Goal: Task Accomplishment & Management: Manage account settings

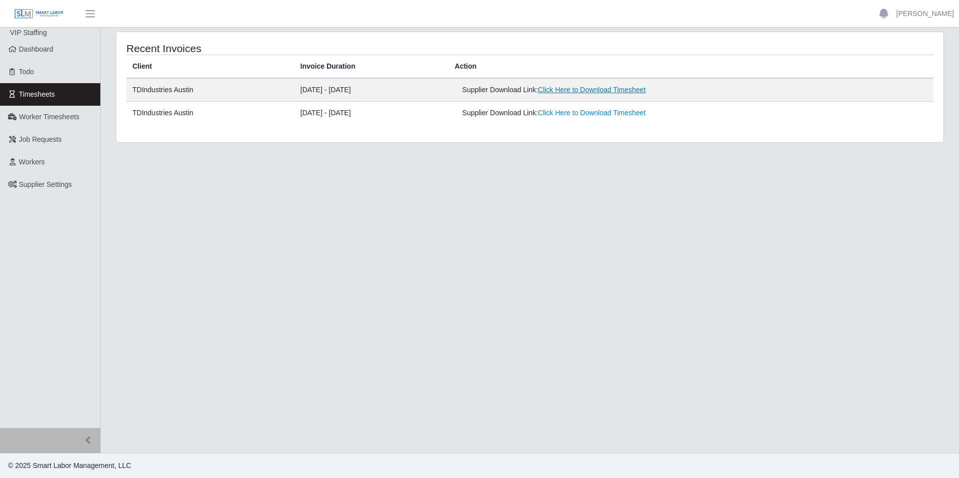
click at [607, 91] on link "Click Here to Download Timesheet" at bounding box center [592, 90] width 108 height 8
click at [47, 46] on span "Dashboard" at bounding box center [36, 49] width 35 height 8
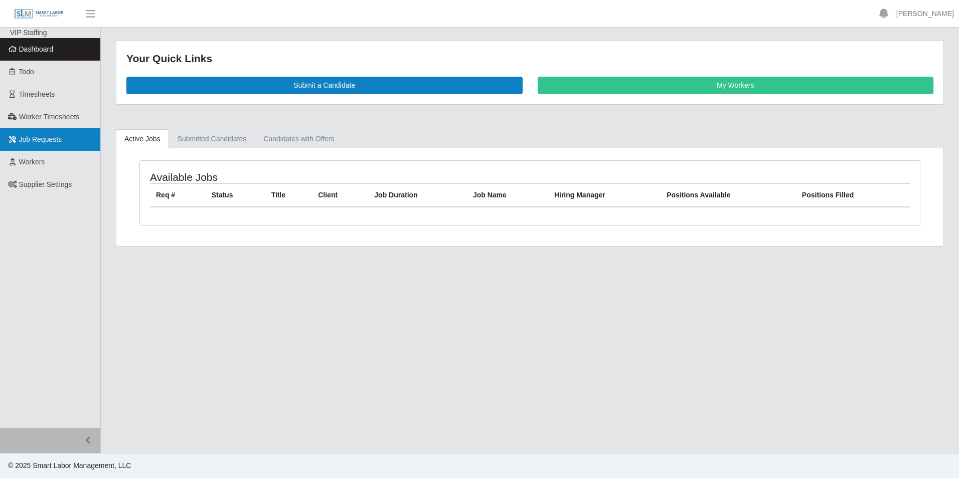
click at [48, 142] on span "Job Requests" at bounding box center [40, 139] width 43 height 8
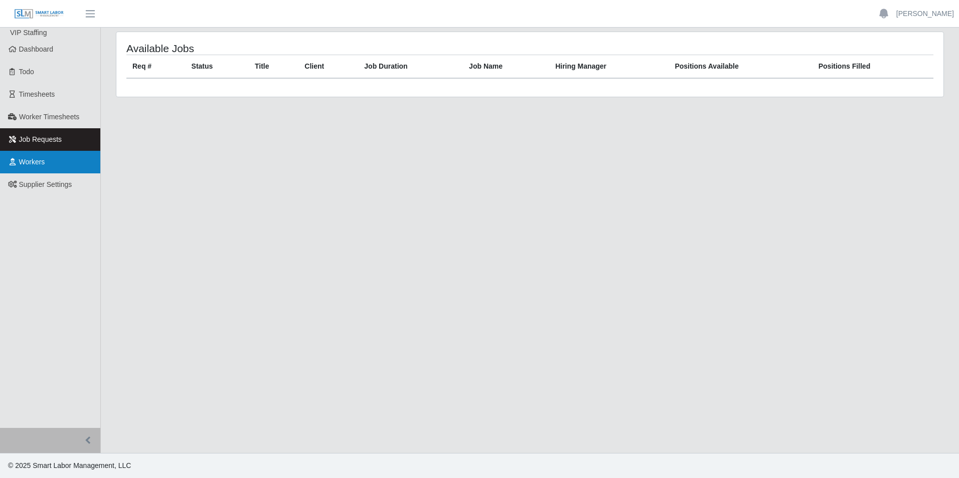
click at [38, 161] on span "Workers" at bounding box center [32, 162] width 26 height 8
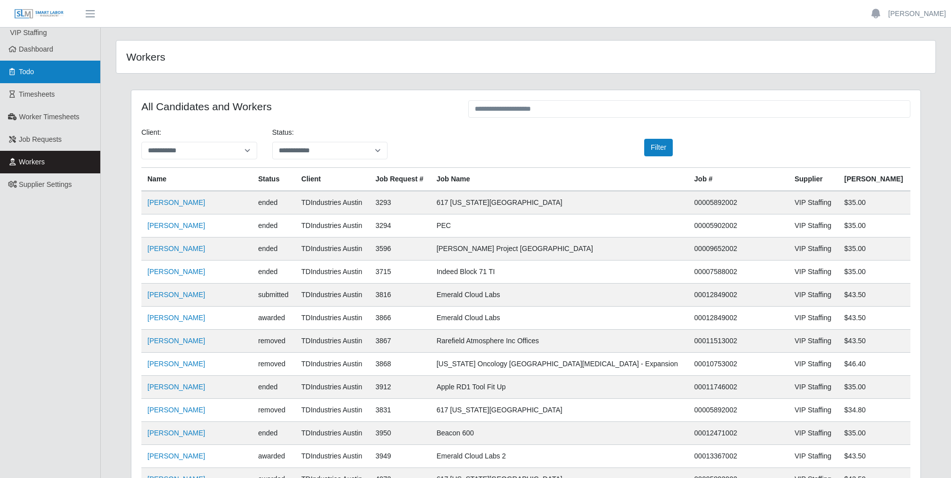
click at [30, 72] on span "Todo" at bounding box center [26, 72] width 15 height 8
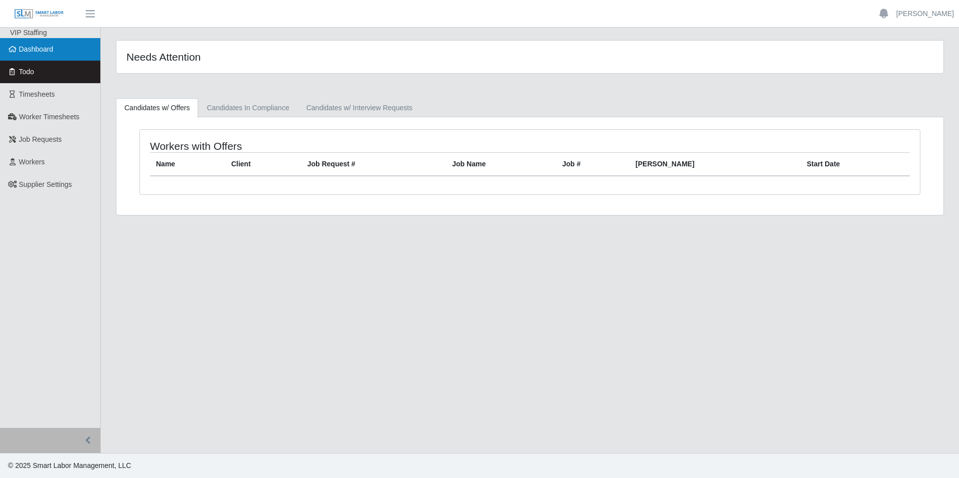
click at [34, 56] on link "Dashboard" at bounding box center [50, 49] width 100 height 23
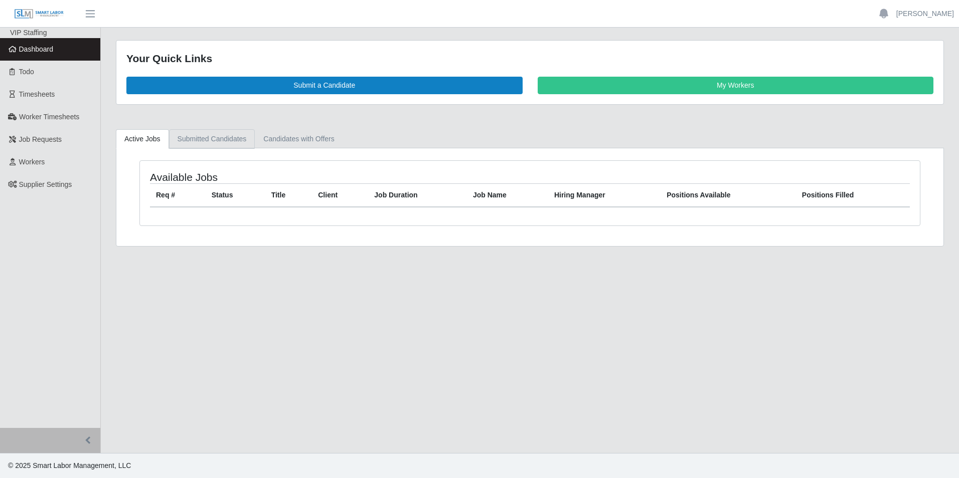
click at [221, 137] on link "Submitted Candidates" at bounding box center [212, 139] width 86 height 20
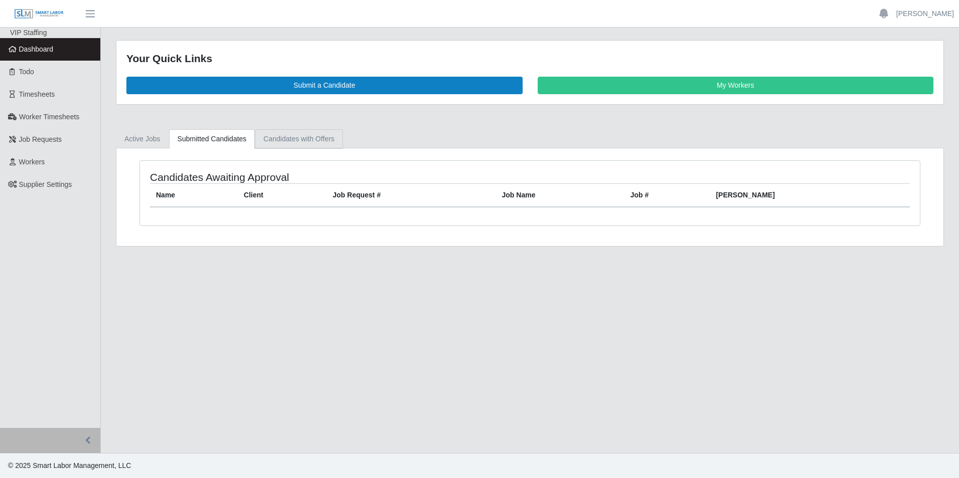
click at [284, 139] on link "Candidates with Offers" at bounding box center [299, 139] width 88 height 20
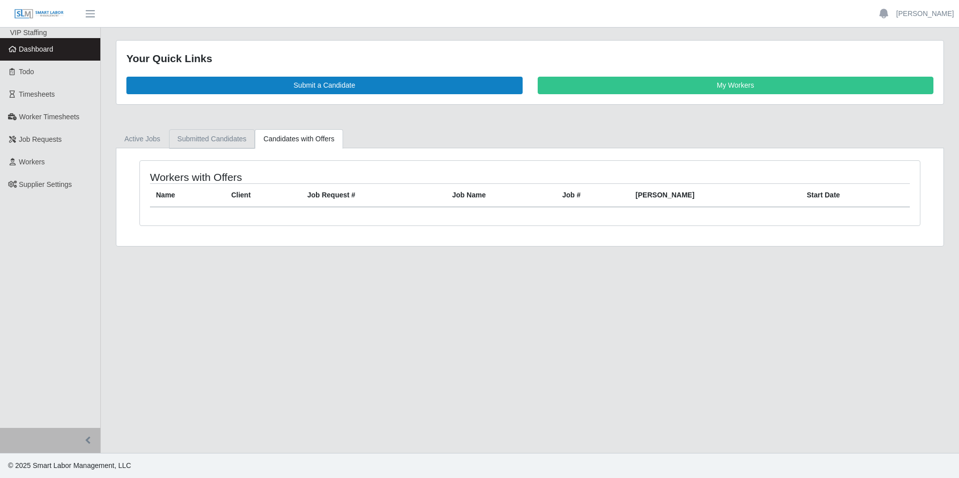
click at [215, 143] on link "Submitted Candidates" at bounding box center [212, 139] width 86 height 20
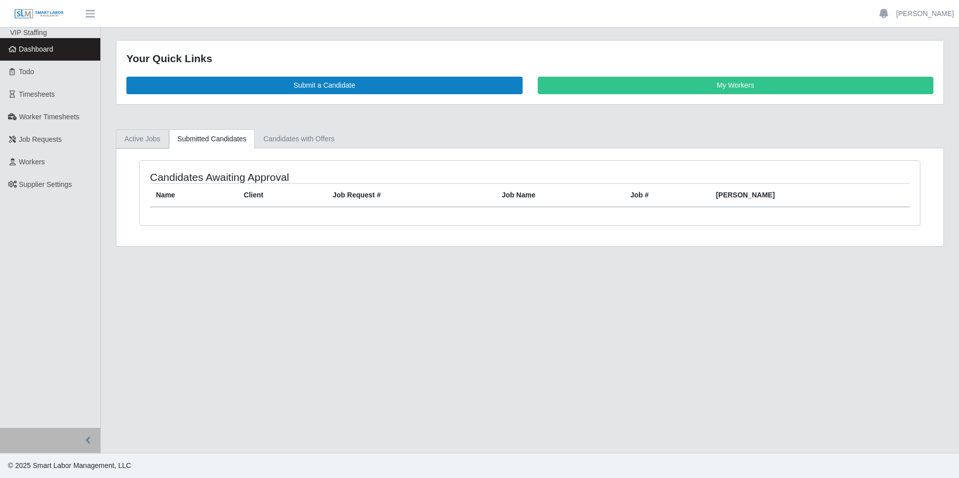
click at [153, 139] on link "Active Jobs" at bounding box center [142, 139] width 53 height 20
